Goal: Task Accomplishment & Management: Complete application form

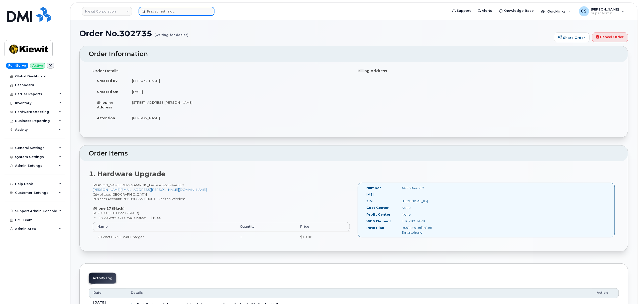
click at [177, 7] on input at bounding box center [177, 11] width 76 height 9
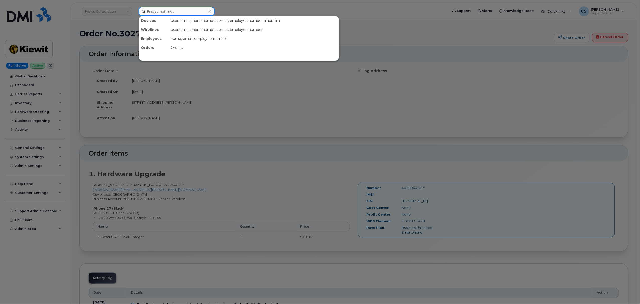
paste input "Jason Sedillo"
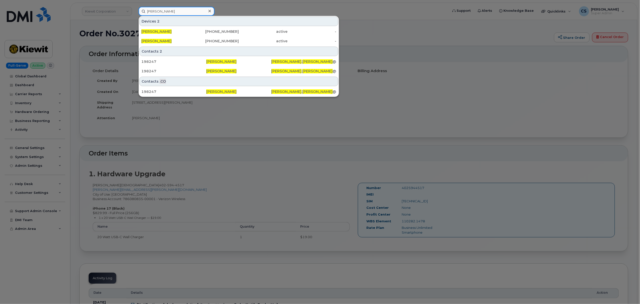
click at [172, 11] on input "Jason Sedillo" at bounding box center [177, 11] width 76 height 9
click at [171, 11] on input "Jason Sedillo" at bounding box center [177, 11] width 76 height 9
paste input "302763"
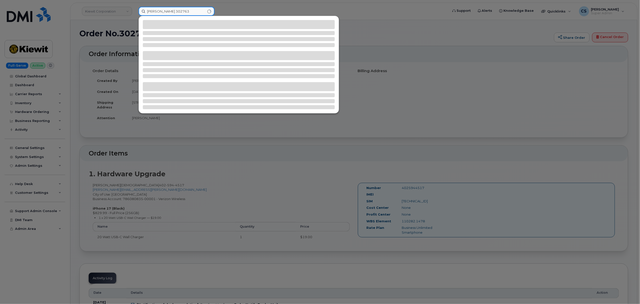
click at [173, 11] on input "Jason 302763" at bounding box center [177, 11] width 76 height 9
paste input
type input "302763"
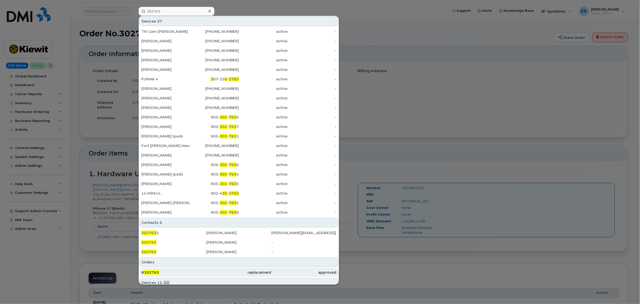
click at [151, 272] on span "302763" at bounding box center [151, 272] width 15 height 5
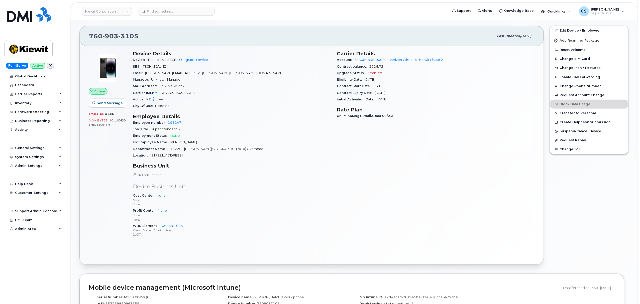
scroll to position [167, 0]
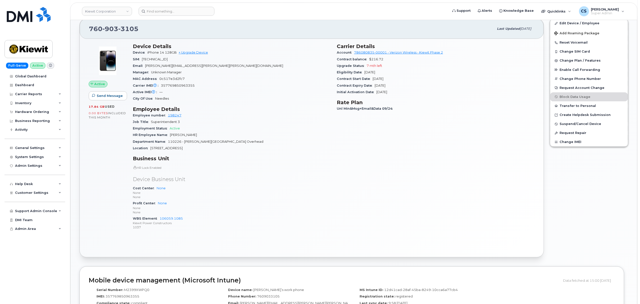
click at [125, 29] on span "3105" at bounding box center [128, 29] width 20 height 8
copy span "760 903 3105"
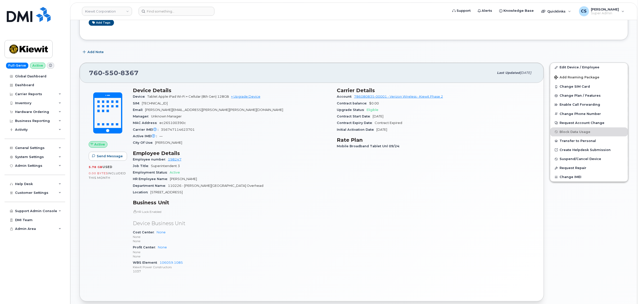
scroll to position [134, 0]
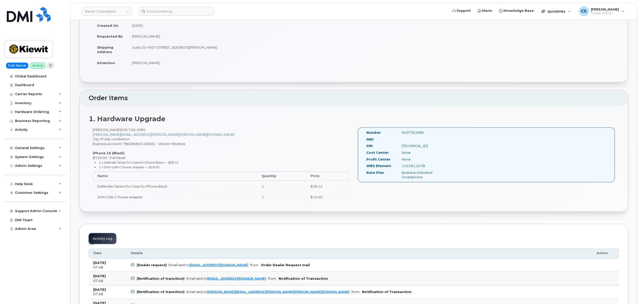
scroll to position [67, 0]
click at [416, 131] on div "9107363985" at bounding box center [423, 132] width 50 height 5
copy div "9107363985"
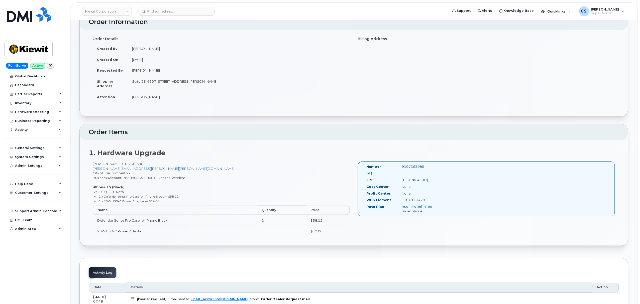
scroll to position [0, 0]
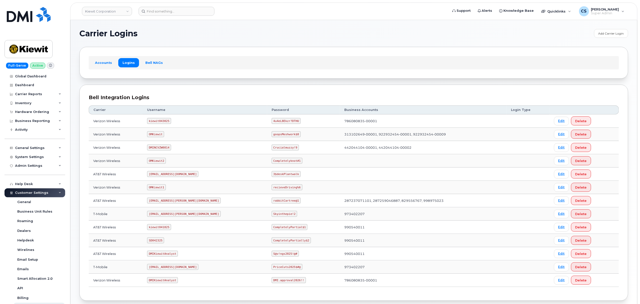
click at [162, 119] on code "kiewit043025" at bounding box center [159, 121] width 24 height 6
copy code "kiewit043025"
drag, startPoint x: 273, startPoint y: 121, endPoint x: 264, endPoint y: 122, distance: 9.1
click at [272, 122] on code "4u4eL8Ekzr?DTHU" at bounding box center [286, 121] width 29 height 6
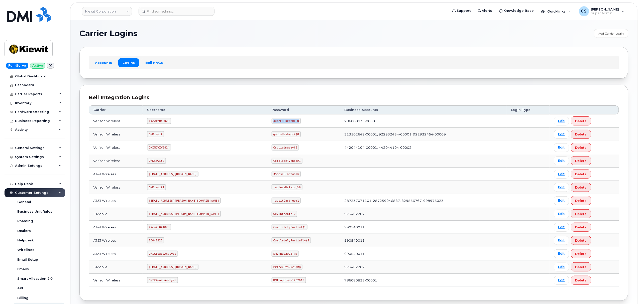
drag, startPoint x: 274, startPoint y: 121, endPoint x: 251, endPoint y: 122, distance: 22.8
click at [272, 122] on code "4u4eL8Ekzr?DTHU" at bounding box center [286, 121] width 29 height 6
copy code "4u4eL8Ekzr?DTHU"
drag, startPoint x: 166, startPoint y: 242, endPoint x: 145, endPoint y: 242, distance: 20.6
click at [145, 242] on tr "AT&T Wireless SD042325 CompletelyPartially$2 990540011 Edit Delete" at bounding box center [354, 240] width 530 height 13
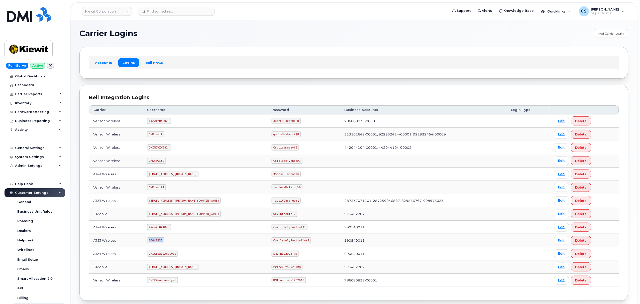
copy tr "SD042325"
drag, startPoint x: 284, startPoint y: 242, endPoint x: 250, endPoint y: 242, distance: 34.1
click at [272, 242] on code "CompletelyPartially$2" at bounding box center [291, 241] width 39 height 6
copy code "CompletelyPartially$2"
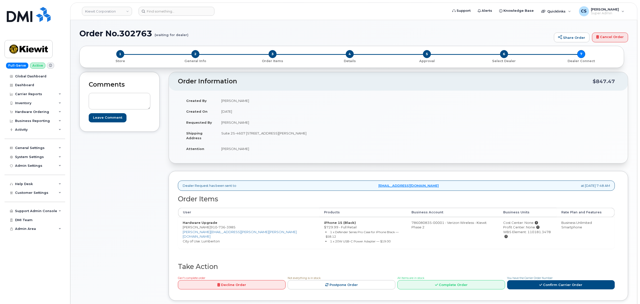
click at [528, 277] on div "You have the Carrier Order Number Confirm Carrier Order" at bounding box center [561, 283] width 108 height 14
click at [527, 282] on link "Confirm Carrier Order" at bounding box center [561, 284] width 108 height 9
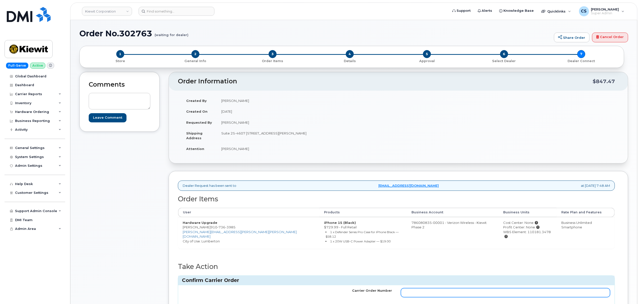
click at [470, 285] on td at bounding box center [505, 292] width 218 height 15
click at [472, 292] on input "Carrier Order Number" at bounding box center [505, 292] width 209 height 9
paste input "MB3000599834937"
type input "MB3000599834937"
click at [575, 302] on div "Carrier Order Number MB3000599834937 cancel Confirm Carrier Order" at bounding box center [396, 302] width 437 height 34
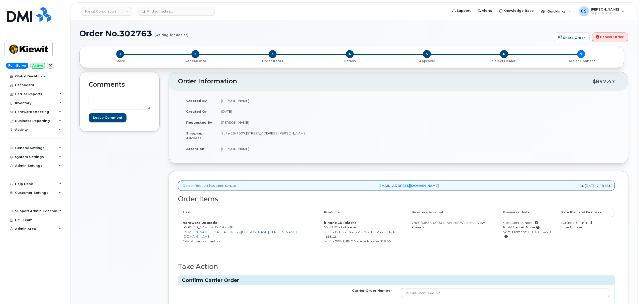
click at [574, 304] on button "Confirm Carrier Order" at bounding box center [585, 309] width 52 height 9
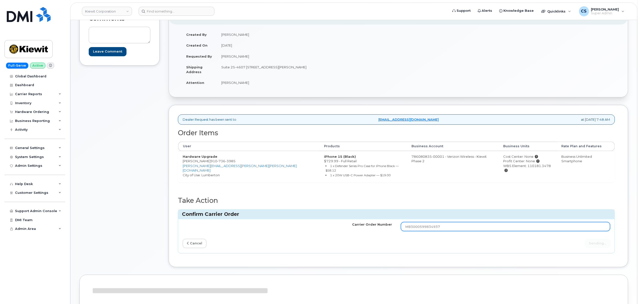
scroll to position [67, 0]
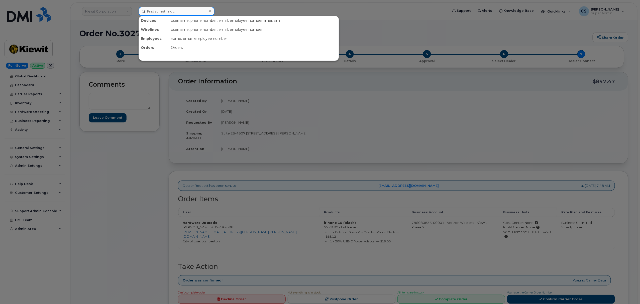
click at [166, 14] on input at bounding box center [177, 11] width 76 height 9
paste input "302892"
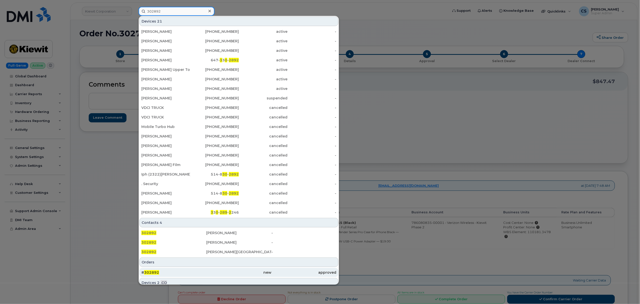
type input "302892"
click at [150, 273] on span "302892" at bounding box center [151, 272] width 15 height 5
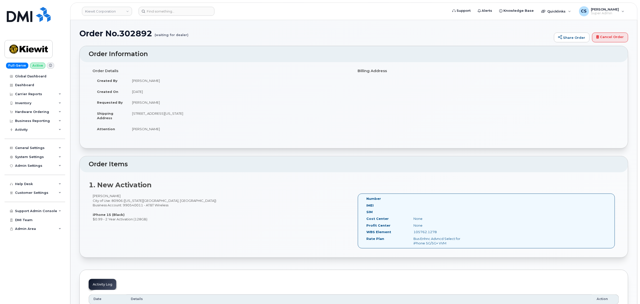
click at [97, 197] on div "[PERSON_NAME] City of Use: 80906 ([US_STATE][GEOGRAPHIC_DATA], [GEOGRAPHIC_DATA…" at bounding box center [221, 208] width 265 height 28
click at [97, 197] on div "Nicholas Gust City of Use: 80906 (Colorado Springs, CO) Business Account: 99054…" at bounding box center [221, 208] width 265 height 28
copy div "Nicholas"
drag, startPoint x: 439, startPoint y: 232, endPoint x: 413, endPoint y: 232, distance: 25.1
click at [413, 232] on div "105762.1278" at bounding box center [443, 232] width 66 height 5
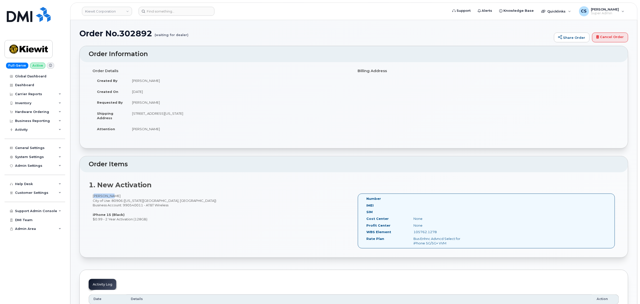
copy div "105762.1278"
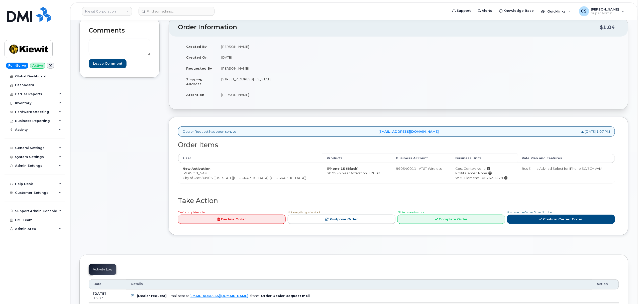
scroll to position [134, 0]
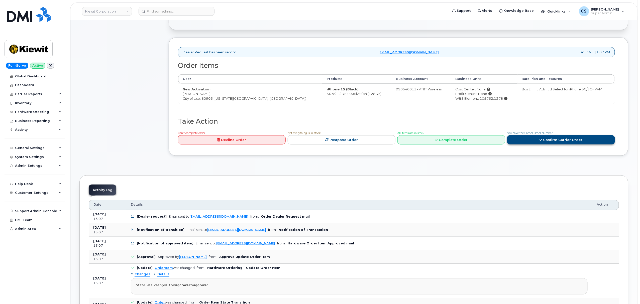
click at [546, 142] on link "Confirm Carrier Order" at bounding box center [561, 139] width 108 height 9
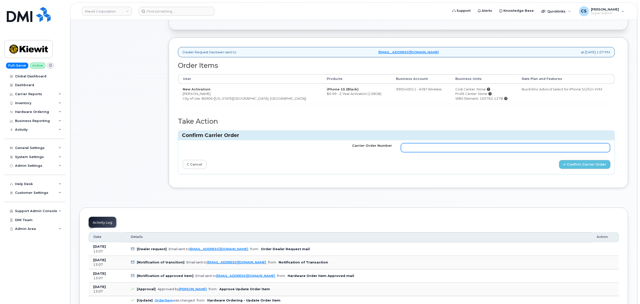
click at [492, 149] on input "Carrier Order Number" at bounding box center [505, 147] width 209 height 9
paste input "10-173355672664428"
type input "10-173355672664428"
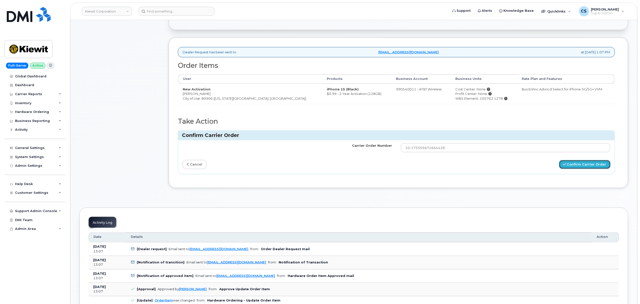
click at [583, 169] on button "Confirm Carrier Order" at bounding box center [585, 164] width 52 height 9
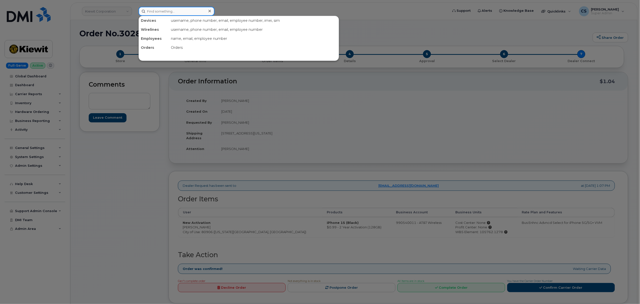
click at [161, 11] on input at bounding box center [177, 11] width 76 height 9
paste input "4025944517"
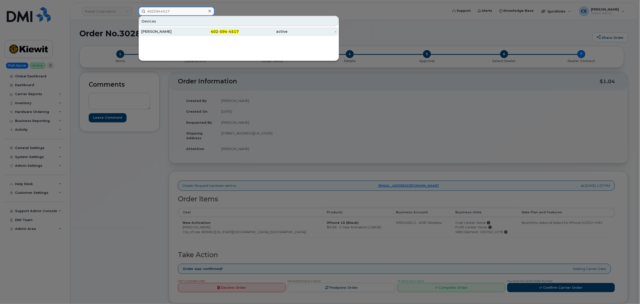
type input "4025944517"
click at [216, 32] on span "402" at bounding box center [215, 31] width 8 height 5
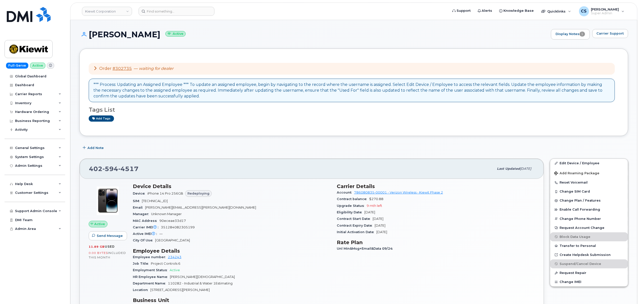
click at [176, 8] on input at bounding box center [177, 11] width 76 height 9
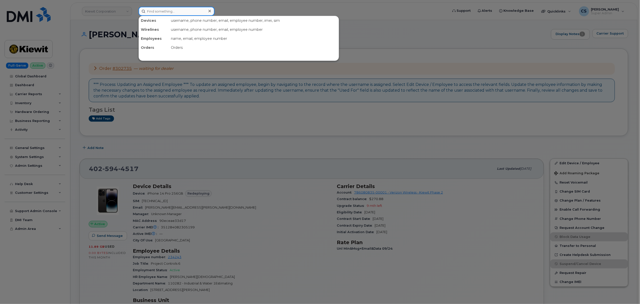
paste input "302904"
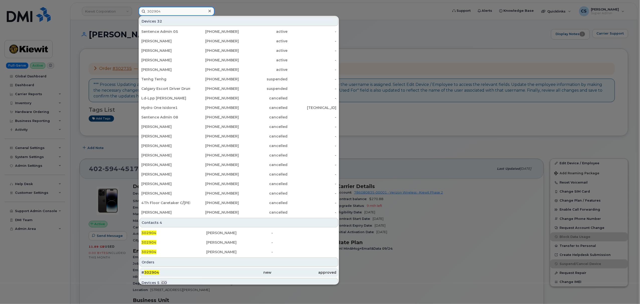
type input "302904"
click at [154, 272] on span "302904" at bounding box center [151, 272] width 15 height 5
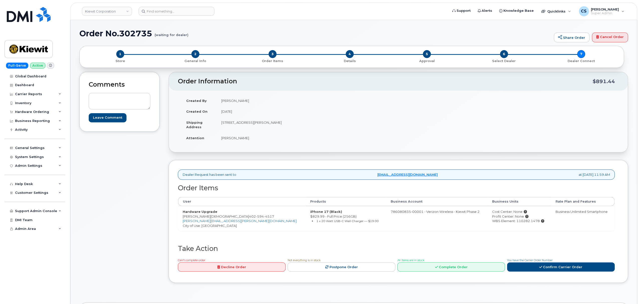
click at [132, 33] on h1 "Order No.302735 (waiting for dealer)" at bounding box center [315, 33] width 472 height 9
copy h1 "302735"
click at [567, 268] on link "Confirm Carrier Order" at bounding box center [561, 267] width 108 height 9
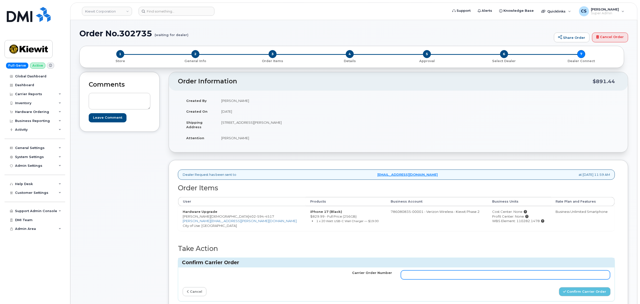
click at [493, 276] on input "Carrier Order Number" at bounding box center [505, 275] width 209 height 9
paste input "MB3000599814813"
type input "MB3000599814813"
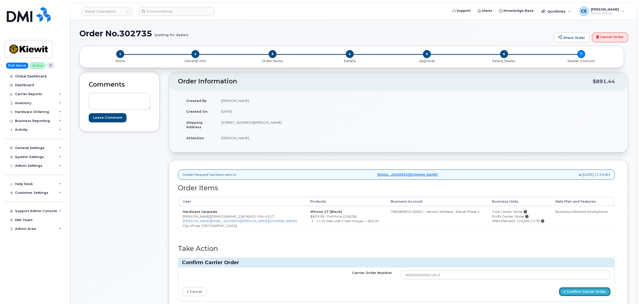
click at [577, 293] on button "Confirm Carrier Order" at bounding box center [585, 291] width 52 height 9
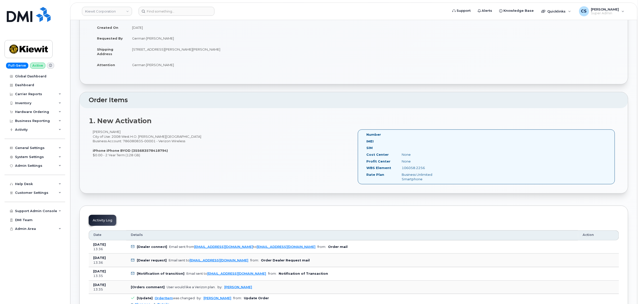
scroll to position [67, 0]
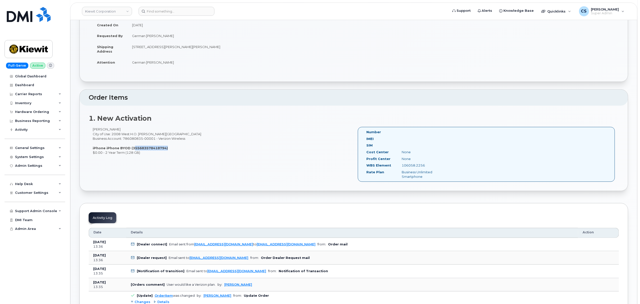
drag, startPoint x: 131, startPoint y: 149, endPoint x: 164, endPoint y: 147, distance: 32.6
click at [164, 147] on strong "iPhone iPhone BYOD (355683578418794)" at bounding box center [130, 148] width 75 height 4
copy strong "355683578418794"
click at [413, 165] on div "106058.2256" at bounding box center [423, 165] width 50 height 5
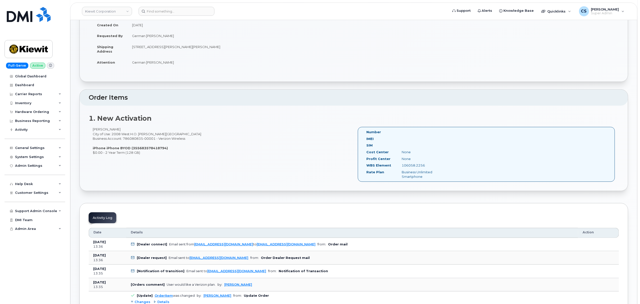
copy div "106058.2256"
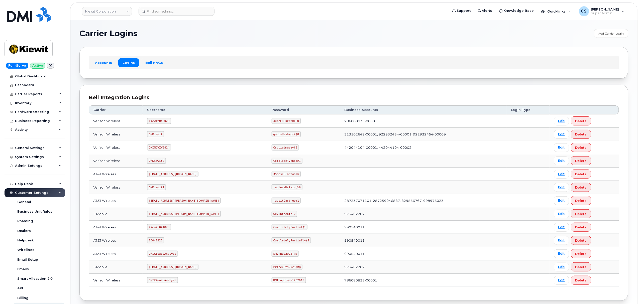
click at [163, 120] on code "kiewit043025" at bounding box center [159, 121] width 24 height 6
click at [164, 121] on code "kiewit043025" at bounding box center [159, 121] width 24 height 6
copy code "kiewit043025"
click at [272, 122] on code "4u4eL8Ekzr?DTHU" at bounding box center [286, 121] width 29 height 6
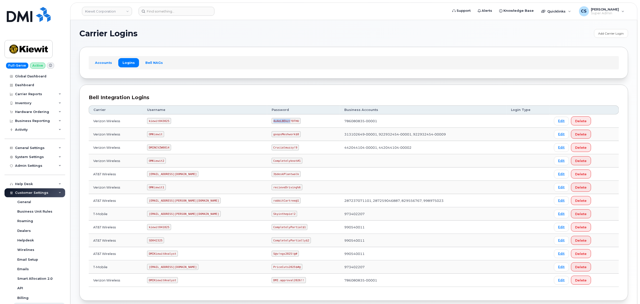
click at [272, 122] on code "4u4eL8Ekzr?DTHU" at bounding box center [286, 121] width 29 height 6
drag, startPoint x: 274, startPoint y: 121, endPoint x: 248, endPoint y: 120, distance: 25.8
click at [267, 120] on td "4u4eL8Ekzr?DTHU" at bounding box center [303, 121] width 73 height 13
copy code "4u4eL8Ekzr?DTHU"
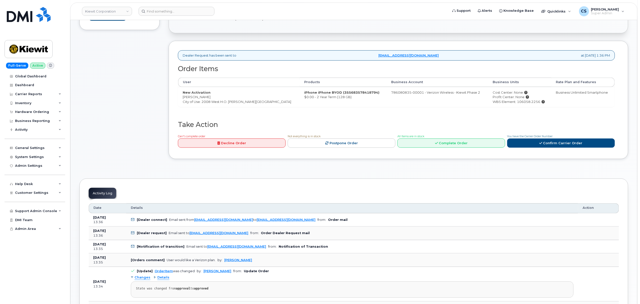
scroll to position [134, 0]
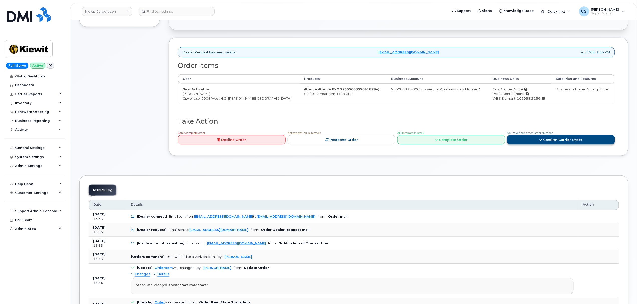
click at [545, 139] on link "Confirm Carrier Order" at bounding box center [561, 139] width 108 height 9
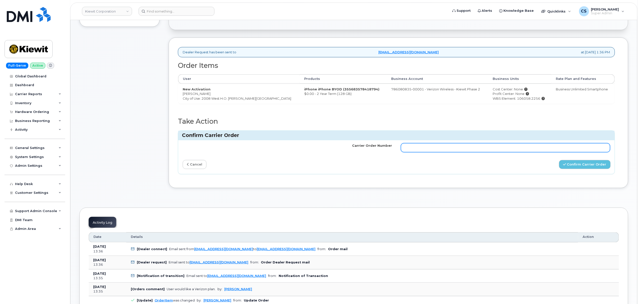
click at [467, 151] on input "Carrier Order Number" at bounding box center [505, 147] width 209 height 9
paste input "MB3000599853287"
type input "MB3000599853287"
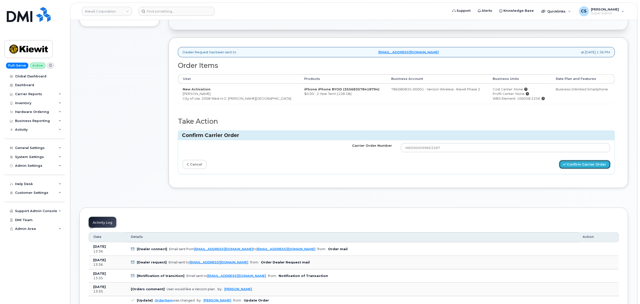
click at [580, 169] on button "Confirm Carrier Order" at bounding box center [585, 164] width 52 height 9
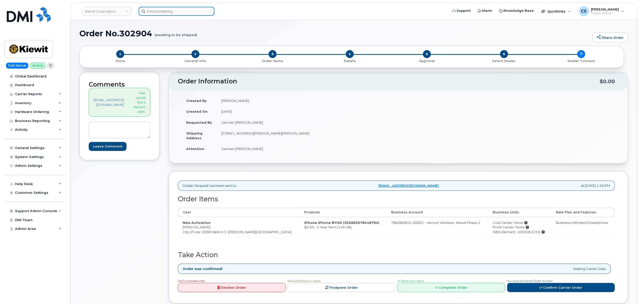
click at [183, 9] on input at bounding box center [177, 11] width 76 height 9
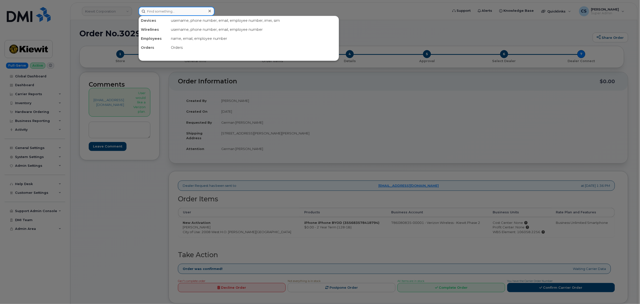
paste input "302847"
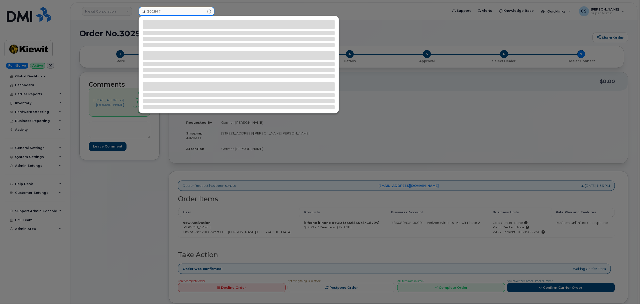
type input "302847"
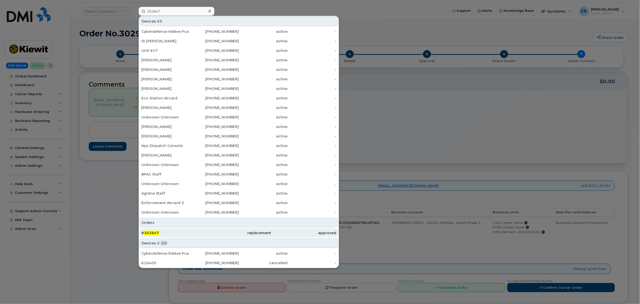
click at [148, 234] on span "302847" at bounding box center [151, 233] width 15 height 5
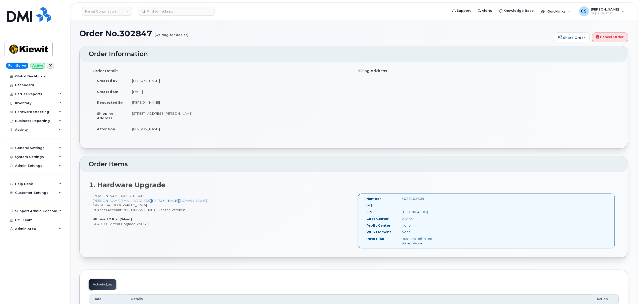
click at [412, 199] on div "4025103609" at bounding box center [423, 198] width 50 height 5
copy div "4025103609"
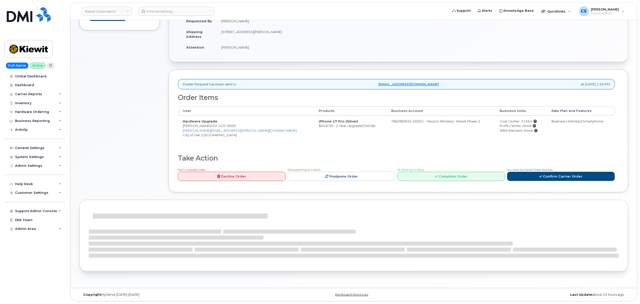
scroll to position [103, 0]
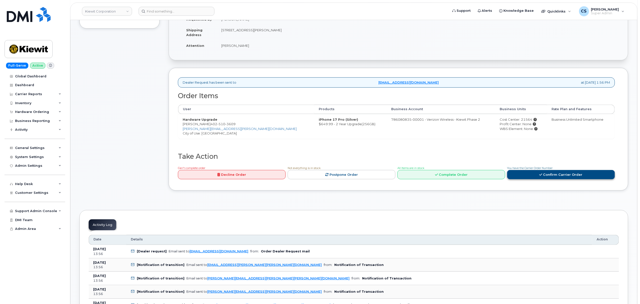
click at [546, 174] on link "Confirm Carrier Order" at bounding box center [561, 174] width 108 height 9
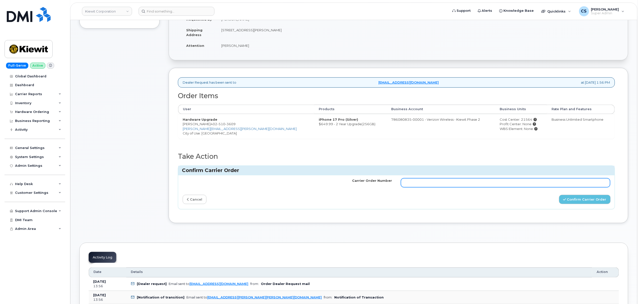
click at [480, 184] on input "Carrier Order Number" at bounding box center [505, 182] width 209 height 9
paste input "MB3000599854696"
type input "MB3000599854696"
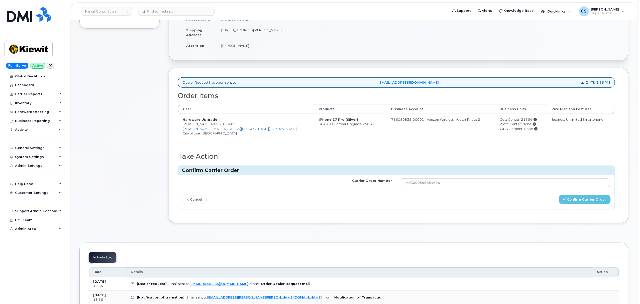
click at [584, 195] on div "Carrier Order Number MB3000599854696 cancel Confirm Carrier Order" at bounding box center [396, 192] width 437 height 34
click at [585, 199] on button "Confirm Carrier Order" at bounding box center [585, 199] width 52 height 9
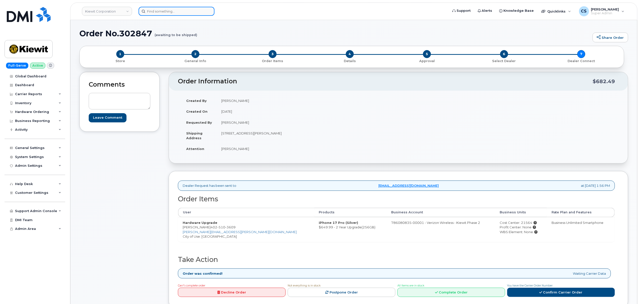
click at [178, 11] on input at bounding box center [177, 11] width 76 height 9
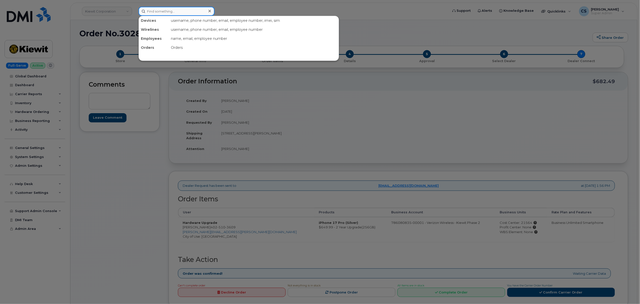
paste input "3039174986"
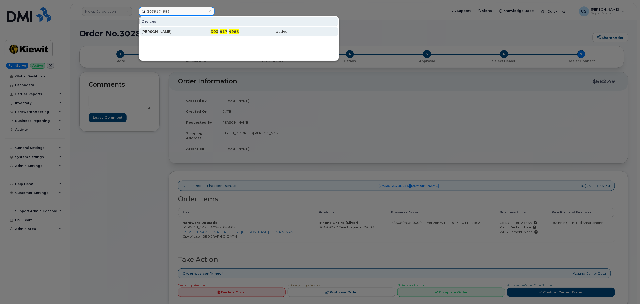
type input "3039174986"
click at [226, 33] on span "917" at bounding box center [224, 31] width 8 height 5
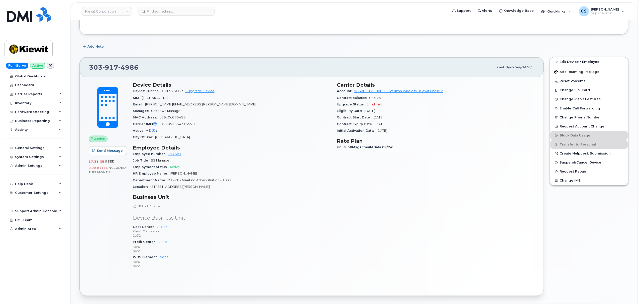
scroll to position [134, 0]
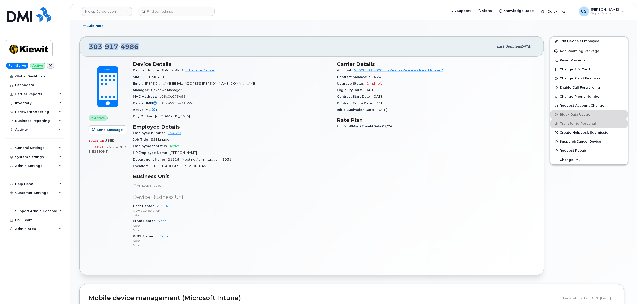
drag, startPoint x: 88, startPoint y: 48, endPoint x: 141, endPoint y: 49, distance: 52.2
click at [141, 49] on div "[PHONE_NUMBER] Last updated [DATE]" at bounding box center [312, 47] width 464 height 20
copy span "[PHONE_NUMBER]"
